Goal: Information Seeking & Learning: Learn about a topic

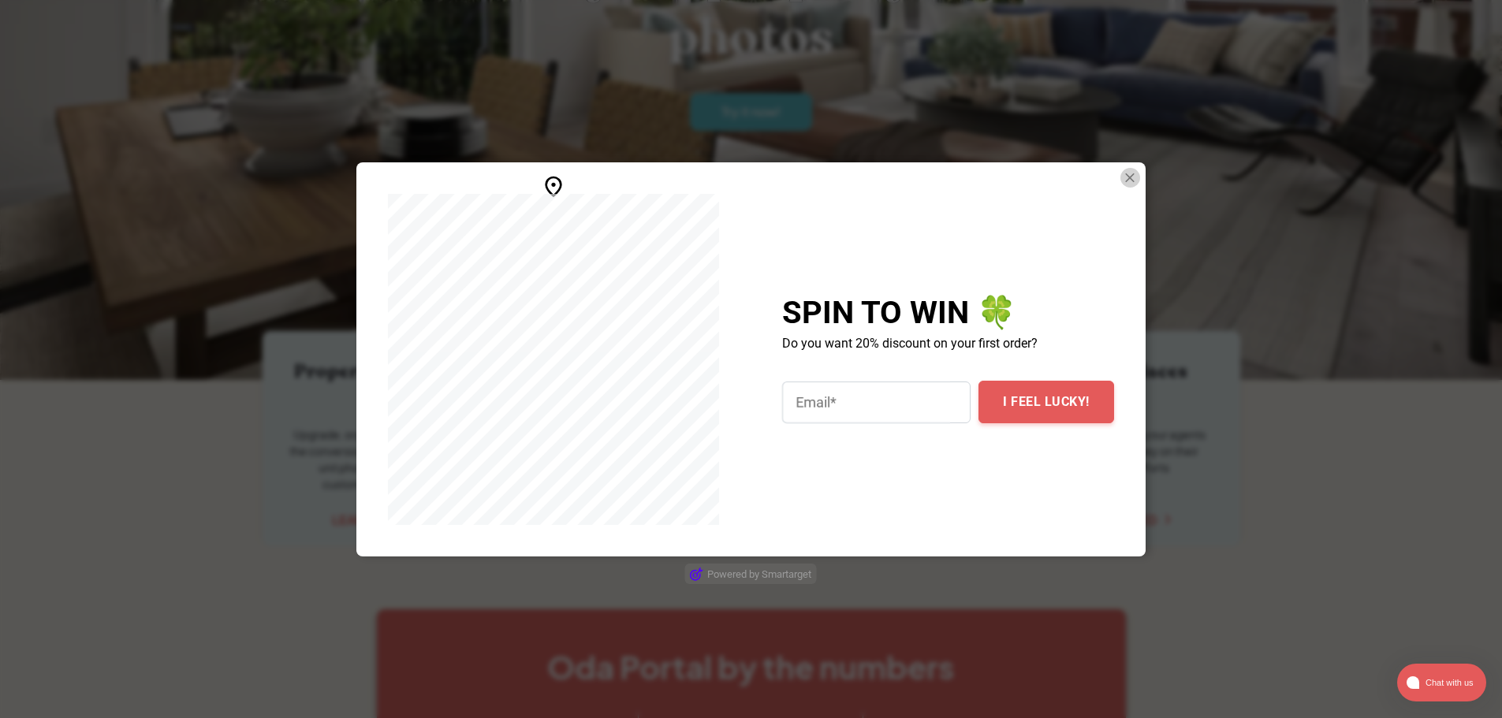
click at [1130, 178] on img "Close Smartarget Popup" at bounding box center [1130, 178] width 16 height 20
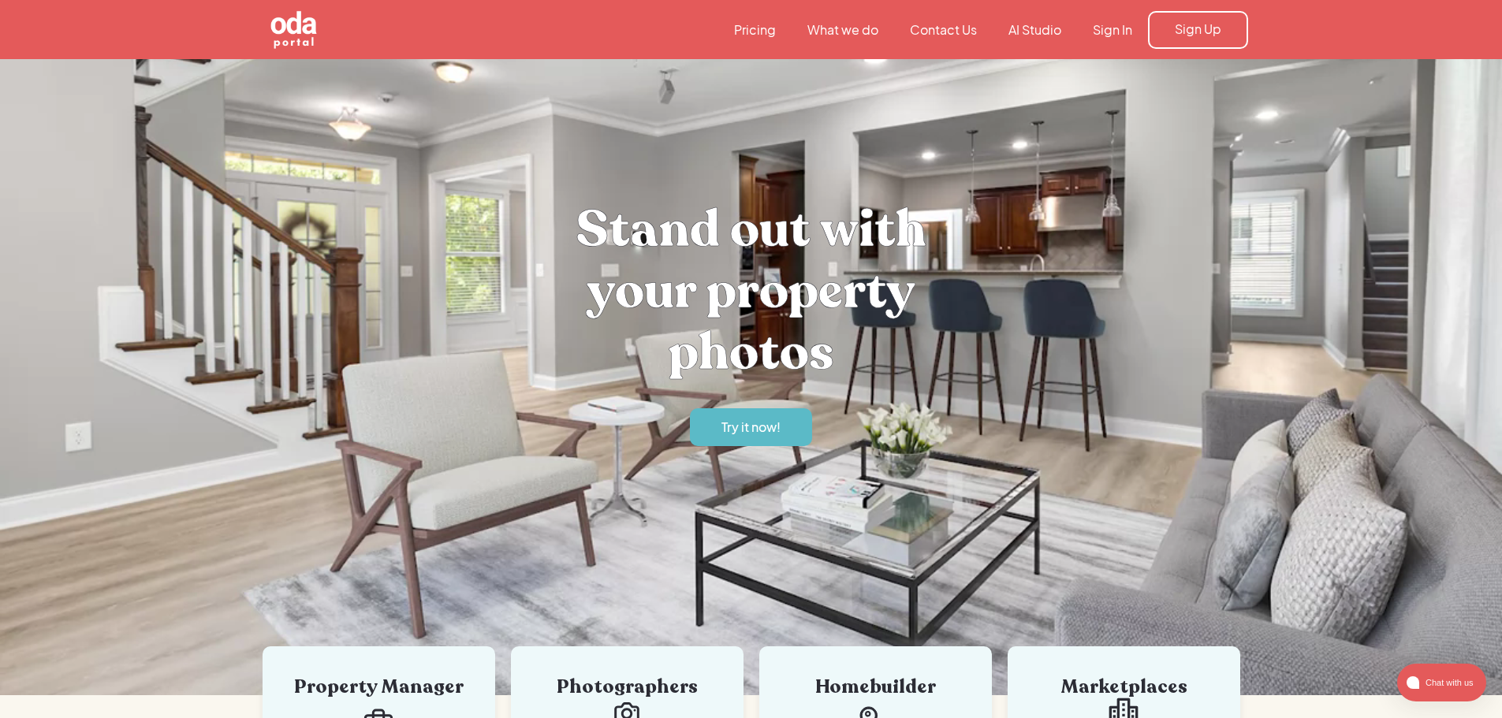
click at [840, 29] on link "What we do" at bounding box center [843, 29] width 102 height 17
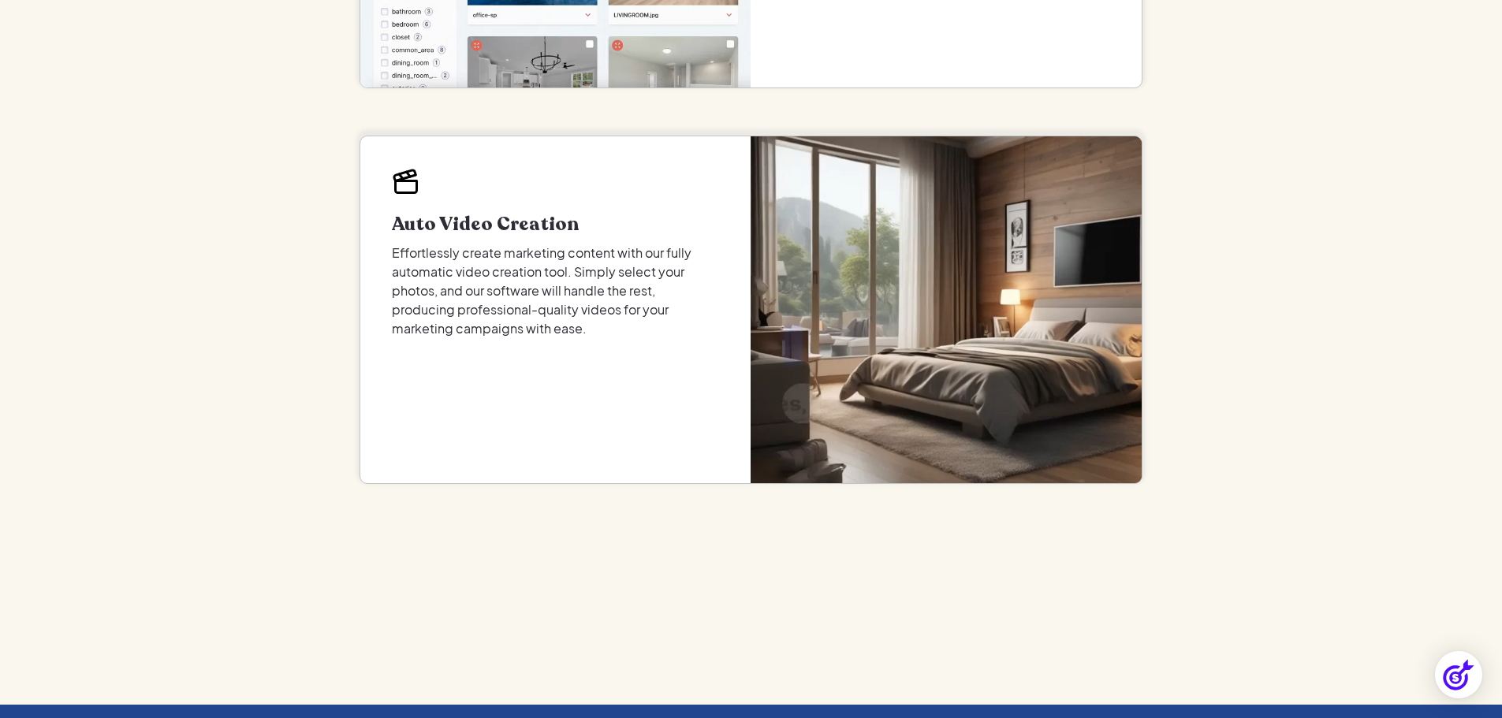
scroll to position [2050, 0]
